Goal: Transaction & Acquisition: Subscribe to service/newsletter

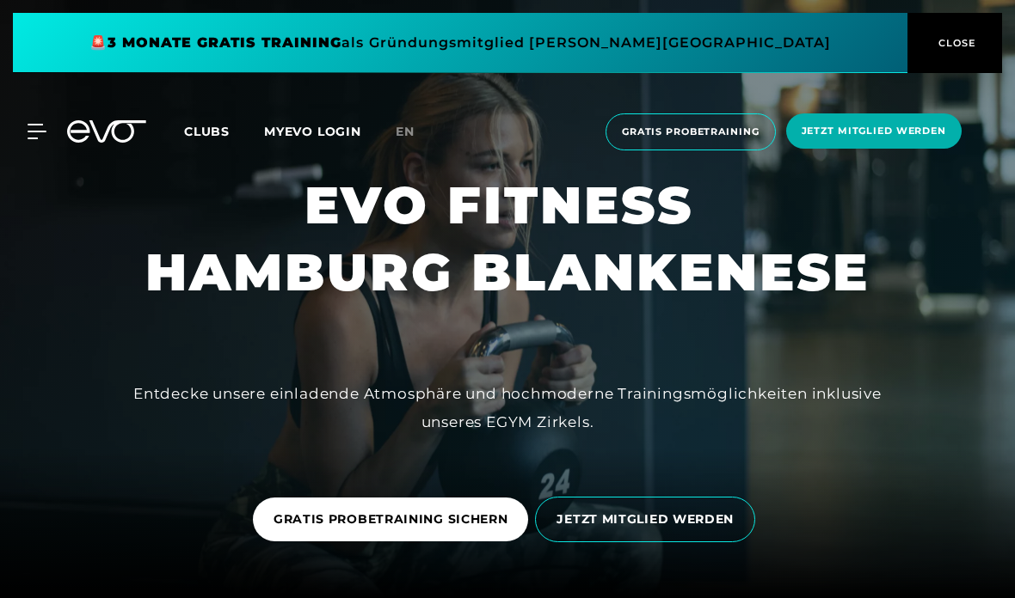
click at [41, 113] on div "MyEVO Login Über EVO Mitgliedschaften Probetraining TAGESPASS EVO Studios [GEOG…" at bounding box center [507, 132] width 1008 height 64
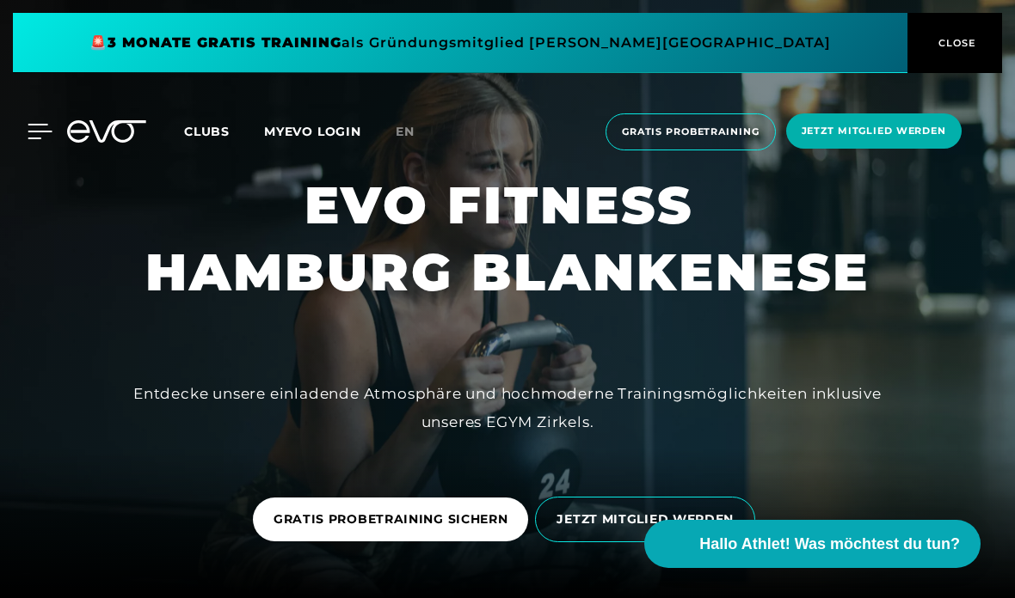
click at [46, 126] on icon at bounding box center [40, 132] width 24 height 14
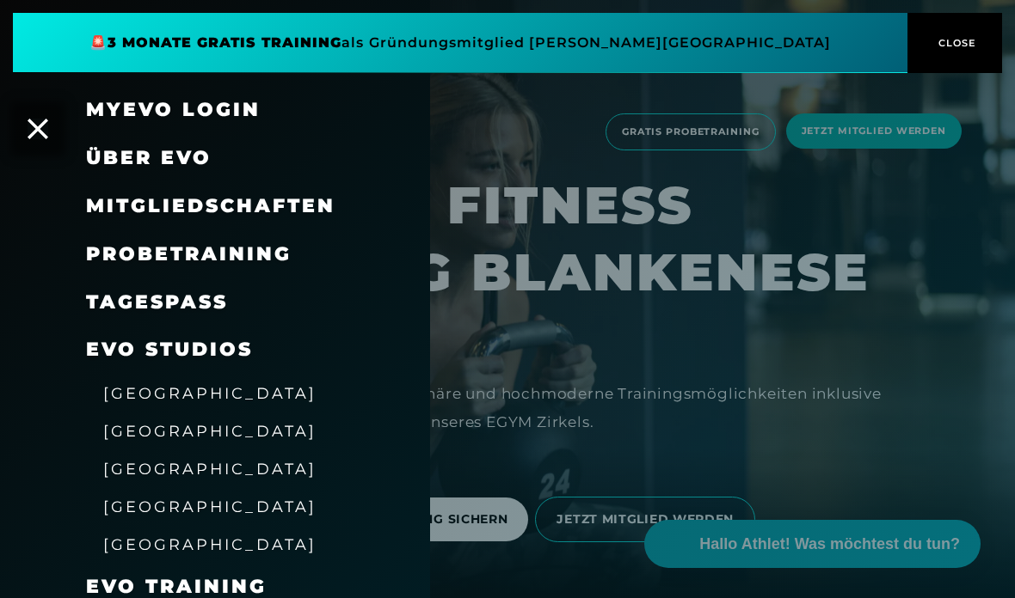
click at [122, 214] on span "Mitgliedschaften" at bounding box center [210, 205] width 249 height 23
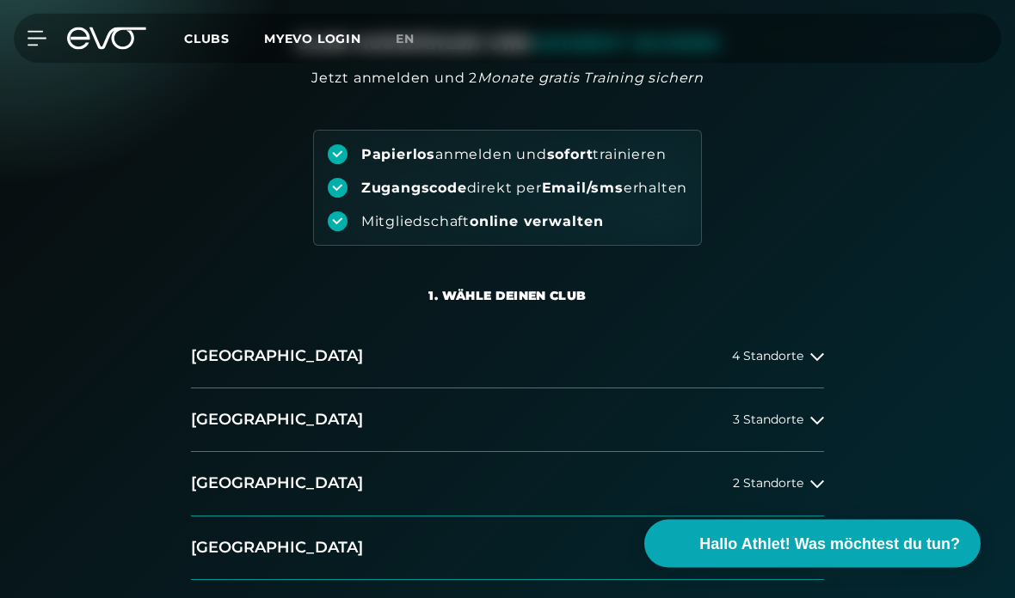
scroll to position [117, 0]
click at [260, 350] on h2 "[GEOGRAPHIC_DATA]" at bounding box center [277, 356] width 172 height 21
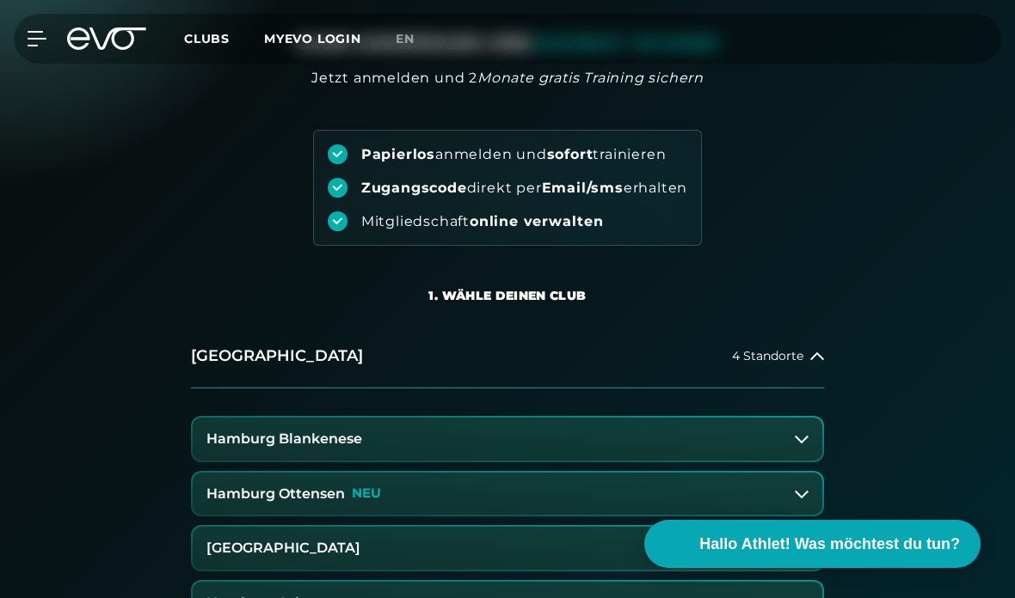
click at [253, 451] on button "Hamburg Blankenese" at bounding box center [507, 439] width 629 height 43
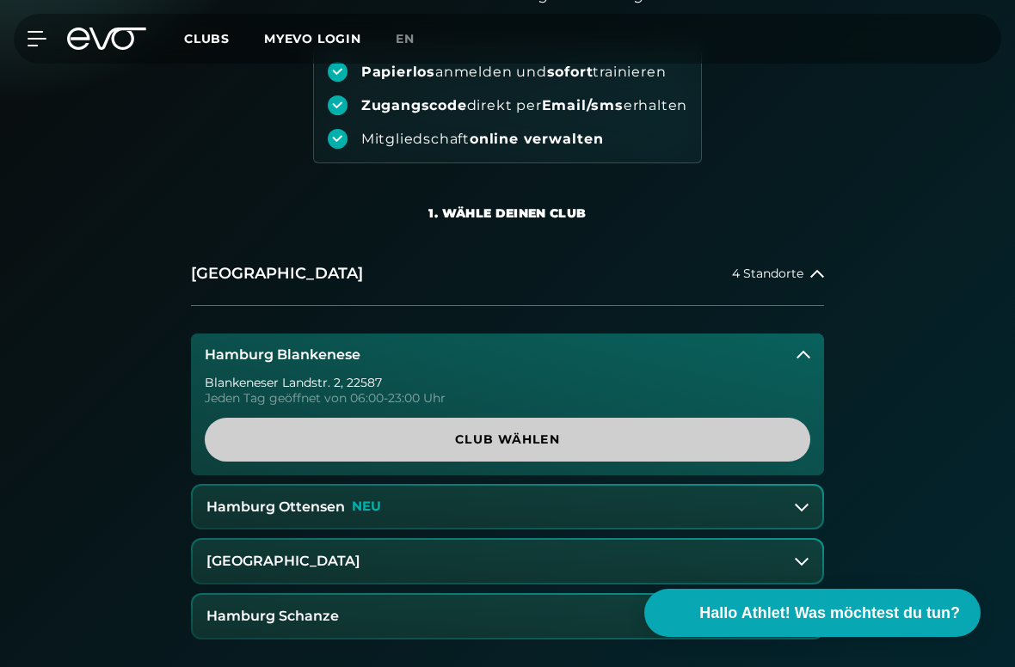
click at [237, 447] on span "Club wählen" at bounding box center [507, 440] width 564 height 18
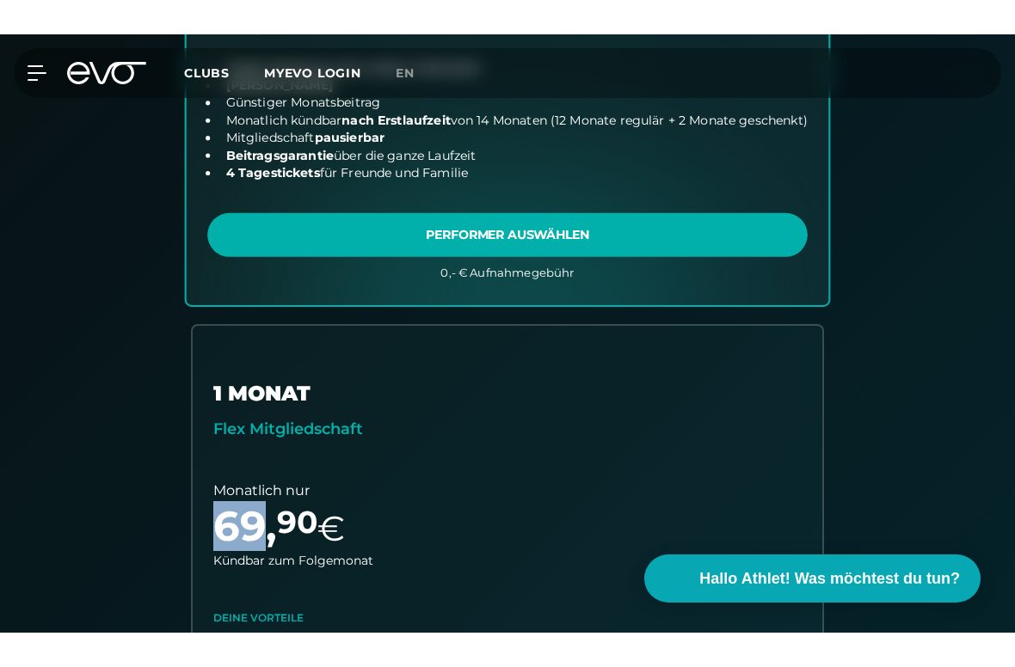
scroll to position [800, 0]
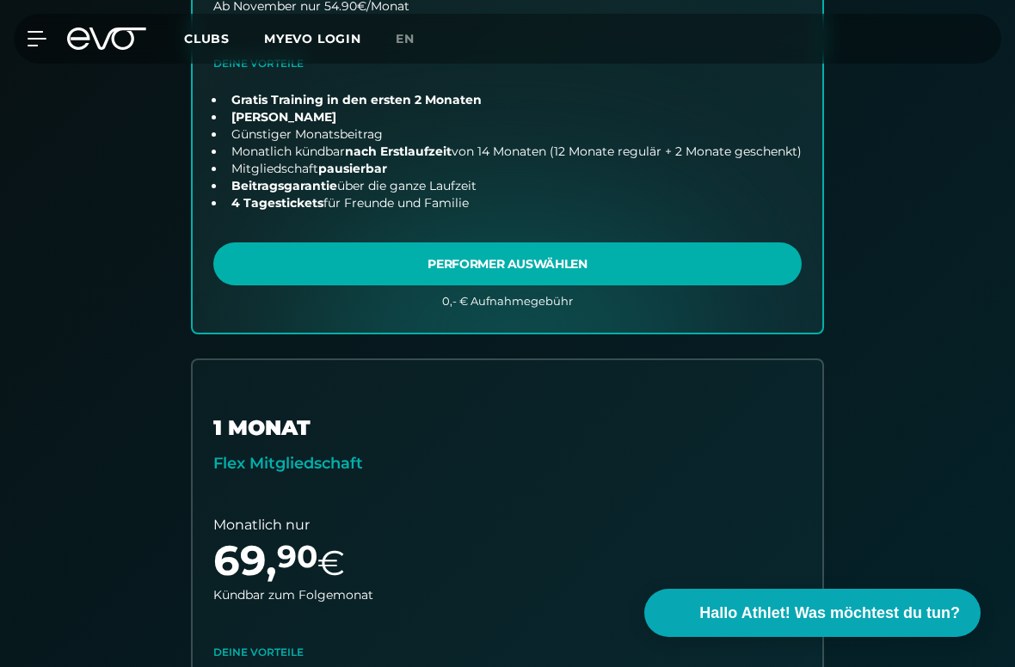
click at [89, 518] on div "September Angebot 14 MONATE Performer Mitgliedschaft Kurze Zeit Gratis Training…" at bounding box center [507, 341] width 880 height 1212
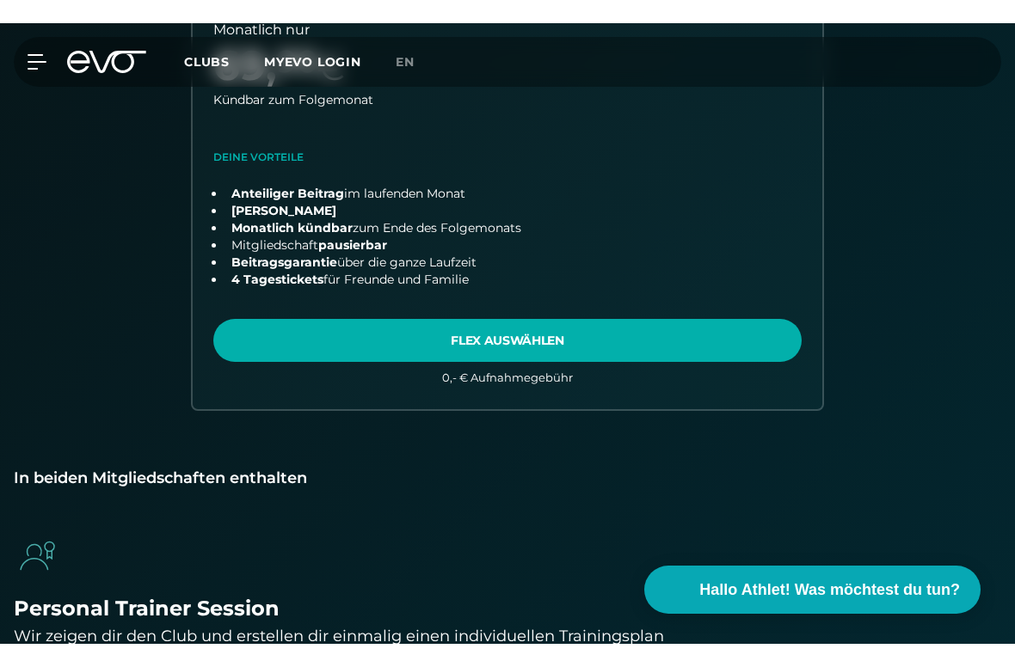
scroll to position [1329, 0]
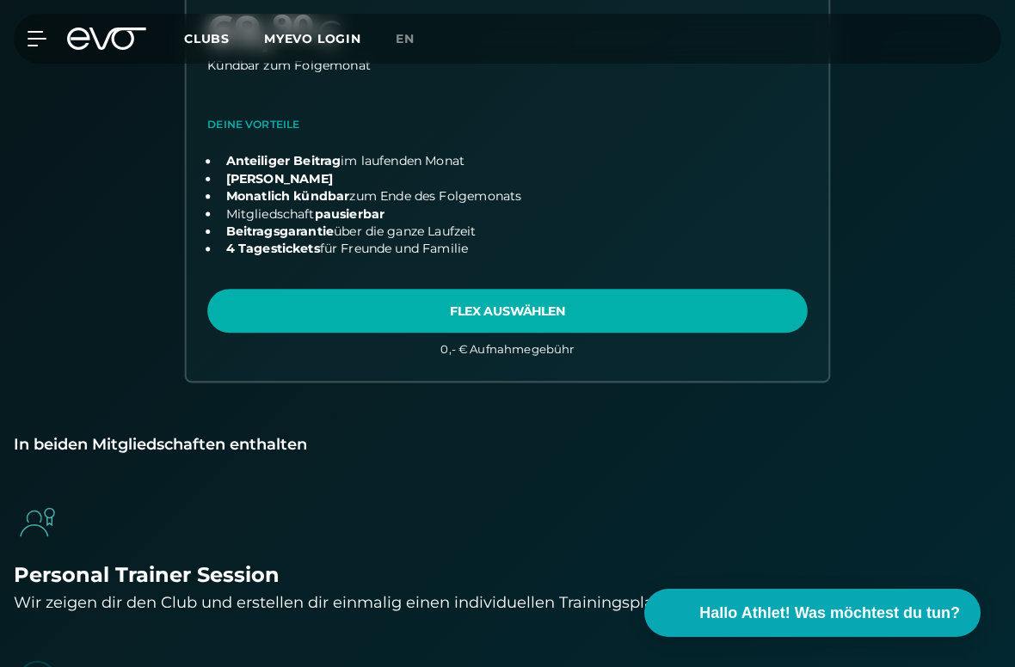
click at [522, 304] on link "choose plan" at bounding box center [508, 103] width 642 height 555
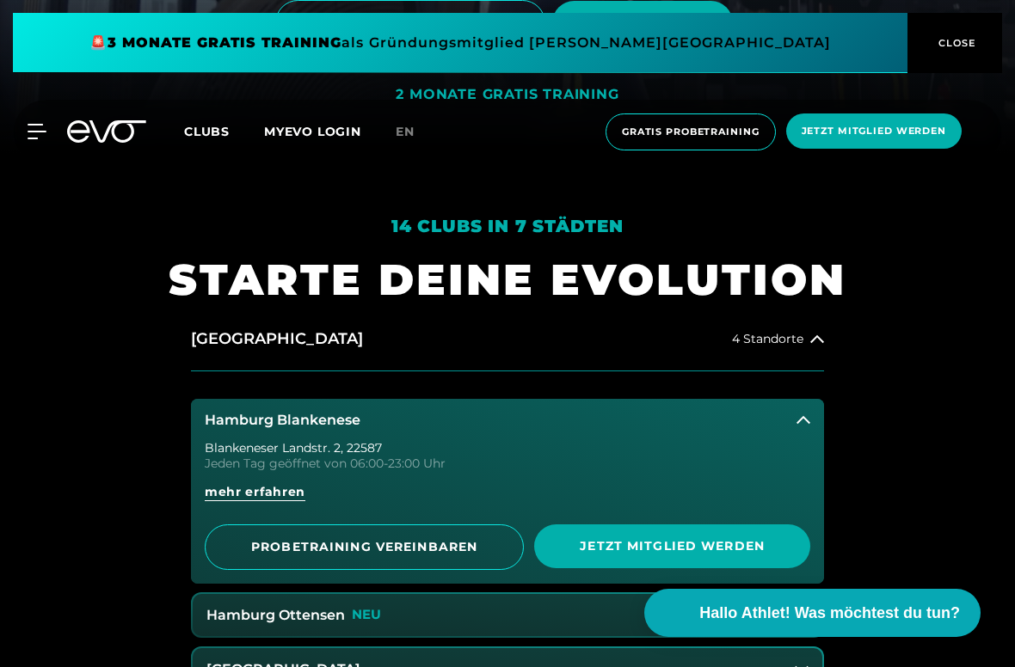
scroll to position [531, 0]
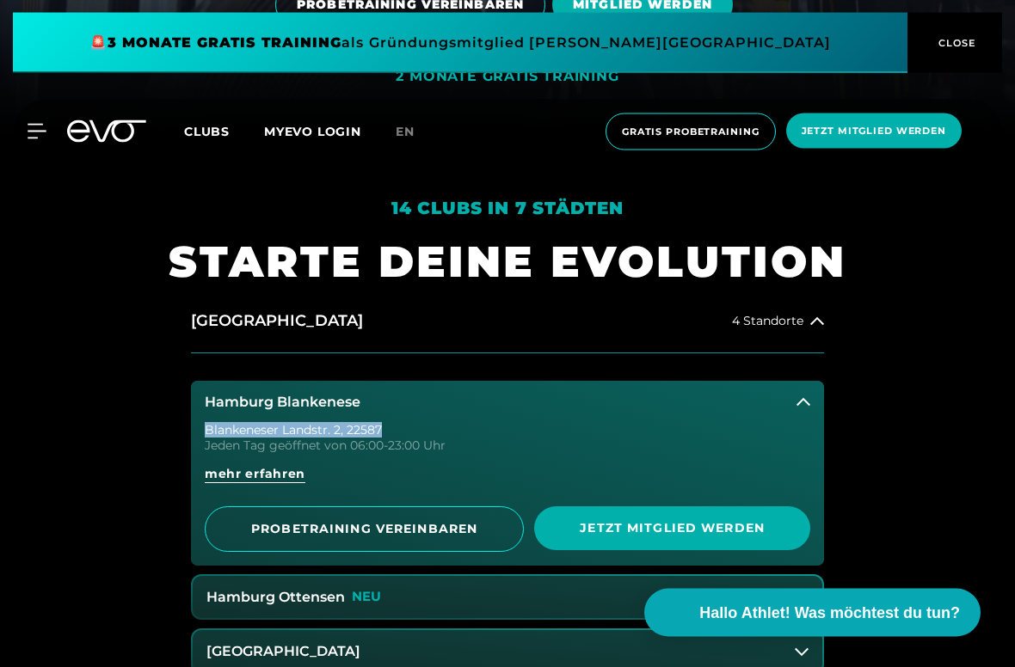
drag, startPoint x: 917, startPoint y: 428, endPoint x: 917, endPoint y: 371, distance: 57.6
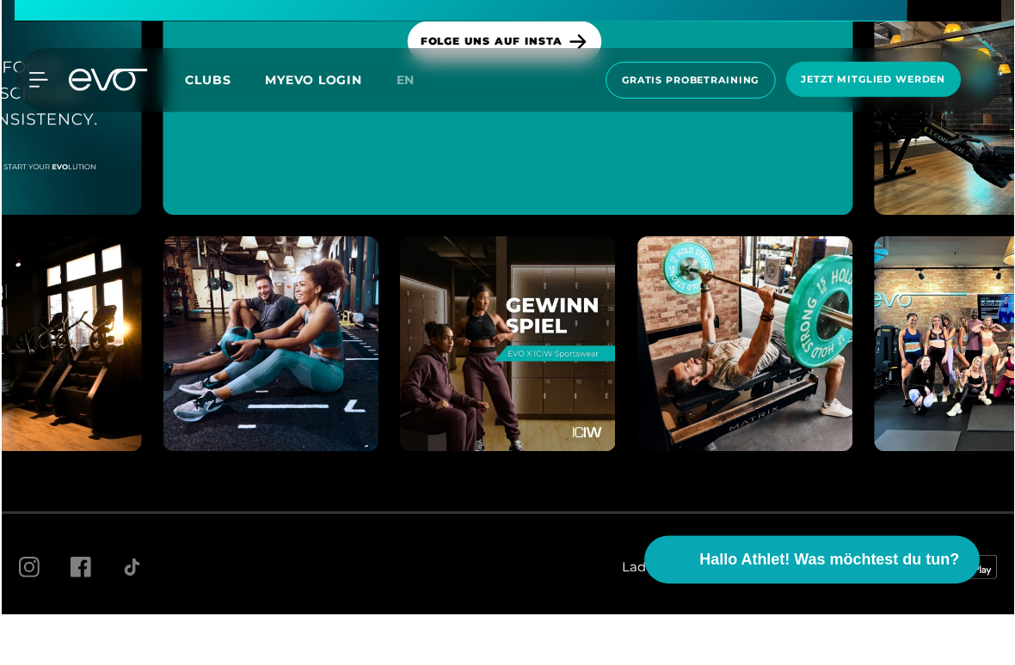
scroll to position [10020, 0]
